Goal: Task Accomplishment & Management: Use online tool/utility

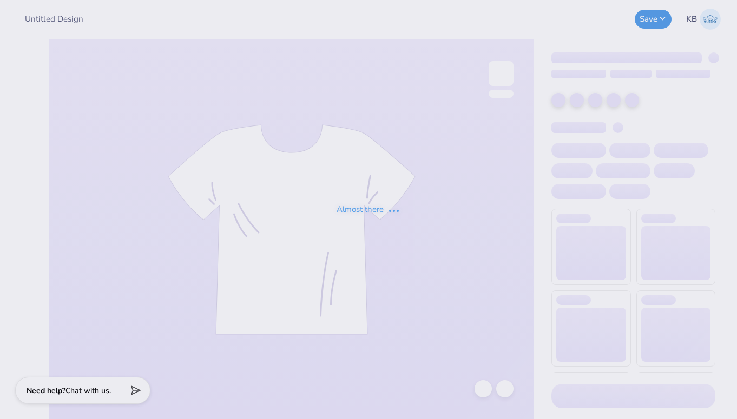
type input "Spike Out 2025"
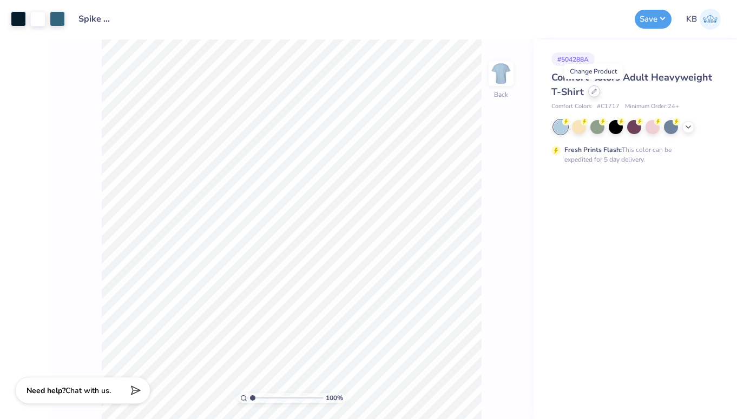
click at [592, 93] on icon at bounding box center [594, 91] width 4 height 4
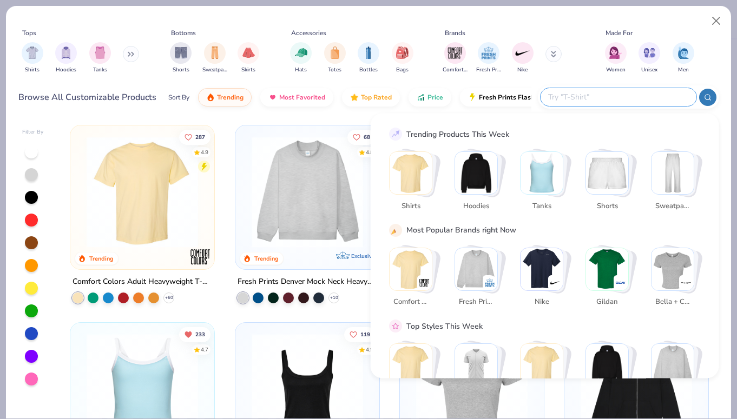
click at [609, 100] on input "text" at bounding box center [618, 97] width 142 height 12
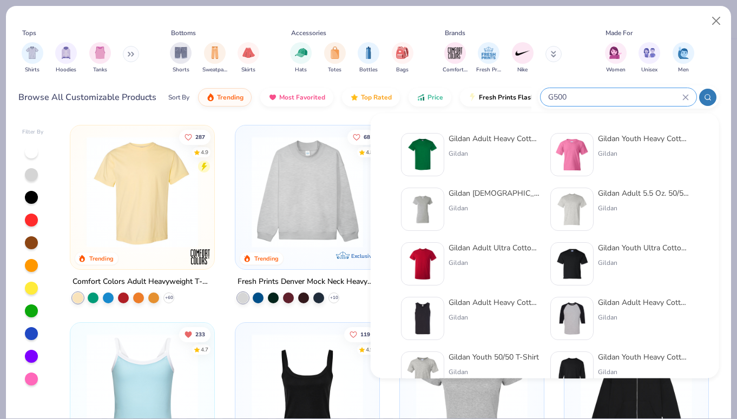
type input "G500"
click at [489, 142] on div "Gildan Adult Heavy Cotton T-Shirt" at bounding box center [494, 138] width 91 height 11
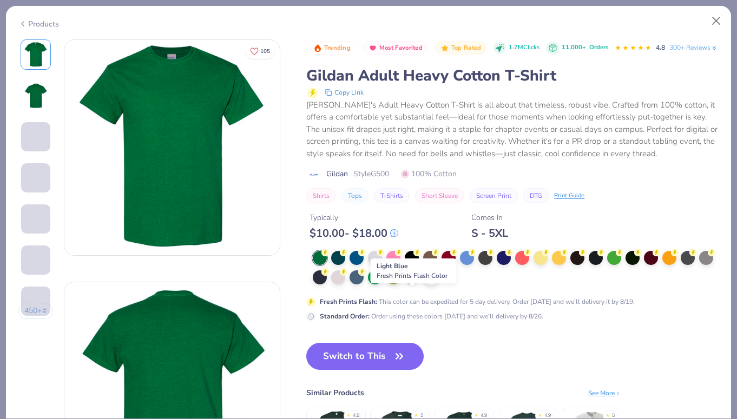
click at [413, 284] on div at bounding box center [412, 277] width 14 height 14
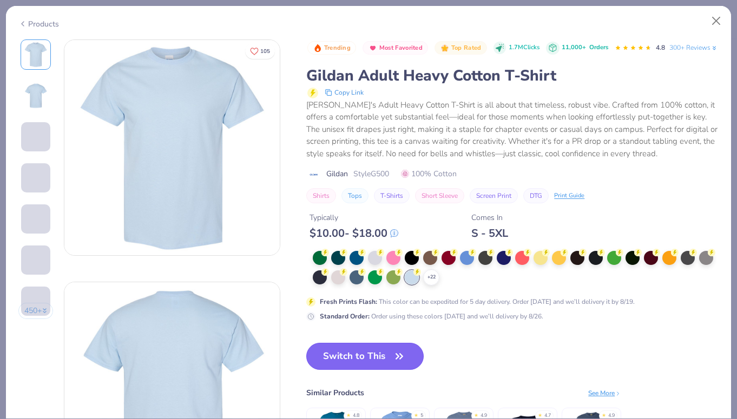
click at [384, 370] on button "Switch to This" at bounding box center [364, 356] width 117 height 27
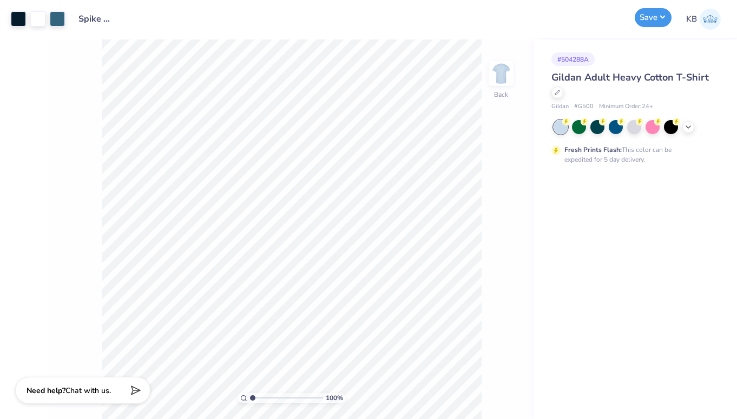
click at [662, 17] on button "Save" at bounding box center [653, 17] width 37 height 19
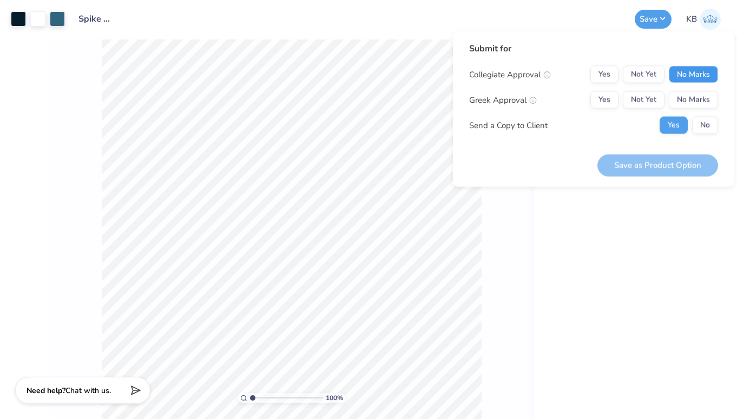
click at [680, 78] on button "No Marks" at bounding box center [693, 74] width 49 height 17
click at [643, 104] on button "Not Yet" at bounding box center [644, 99] width 42 height 17
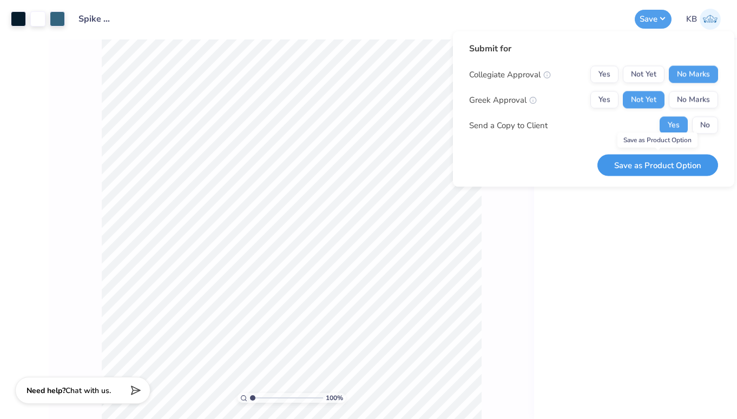
click at [656, 161] on button "Save as Product Option" at bounding box center [657, 165] width 121 height 22
